Goal: Use online tool/utility: Utilize a website feature to perform a specific function

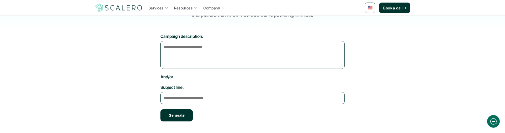
scroll to position [73, 0]
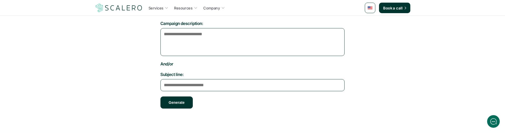
click at [192, 43] on textarea "Campaign description:" at bounding box center [252, 42] width 184 height 28
click at [193, 36] on textarea "Campaign description:" at bounding box center [252, 42] width 184 height 28
click at [195, 39] on textarea "Campaign description:" at bounding box center [252, 42] width 184 height 28
type textarea "**********"
click at [189, 89] on textarea "Subject line:" at bounding box center [252, 85] width 184 height 12
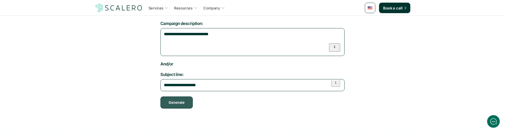
type textarea "**********"
click at [179, 103] on button "Generate" at bounding box center [176, 103] width 32 height 12
click at [181, 102] on button "Generate" at bounding box center [176, 103] width 32 height 12
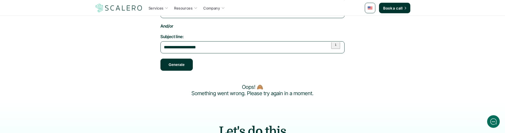
scroll to position [145, 0]
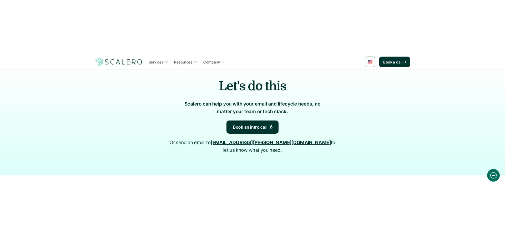
scroll to position [145, 0]
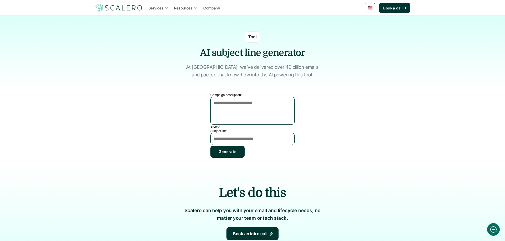
click at [245, 104] on textarea "Campaign description:" at bounding box center [252, 111] width 84 height 28
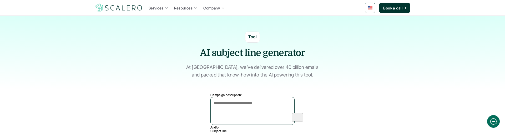
scroll to position [36, 0]
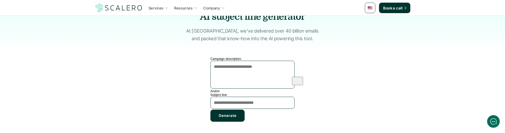
click at [242, 72] on textarea "Campaign description:" at bounding box center [252, 75] width 84 height 28
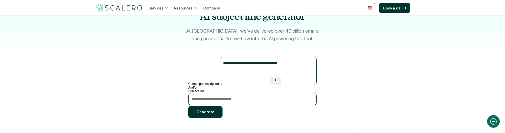
type textarea "**********"
click at [239, 103] on textarea "Subject line:" at bounding box center [252, 99] width 129 height 12
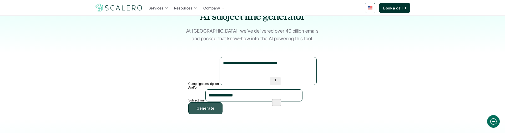
type textarea "**********"
click at [215, 114] on button "Generate" at bounding box center [205, 108] width 34 height 12
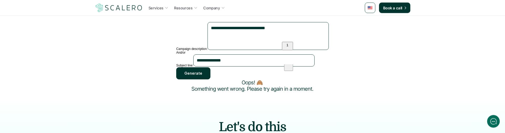
scroll to position [73, 0]
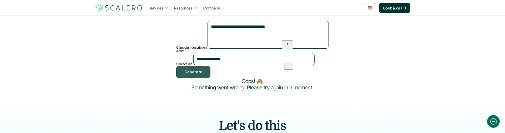
click at [204, 78] on button "Generate" at bounding box center [193, 72] width 34 height 12
click at [208, 78] on button "Generate" at bounding box center [193, 72] width 34 height 12
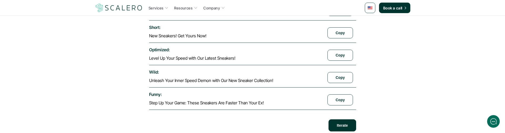
scroll to position [175, 0]
